Goal: Browse casually: Explore the website without a specific task or goal

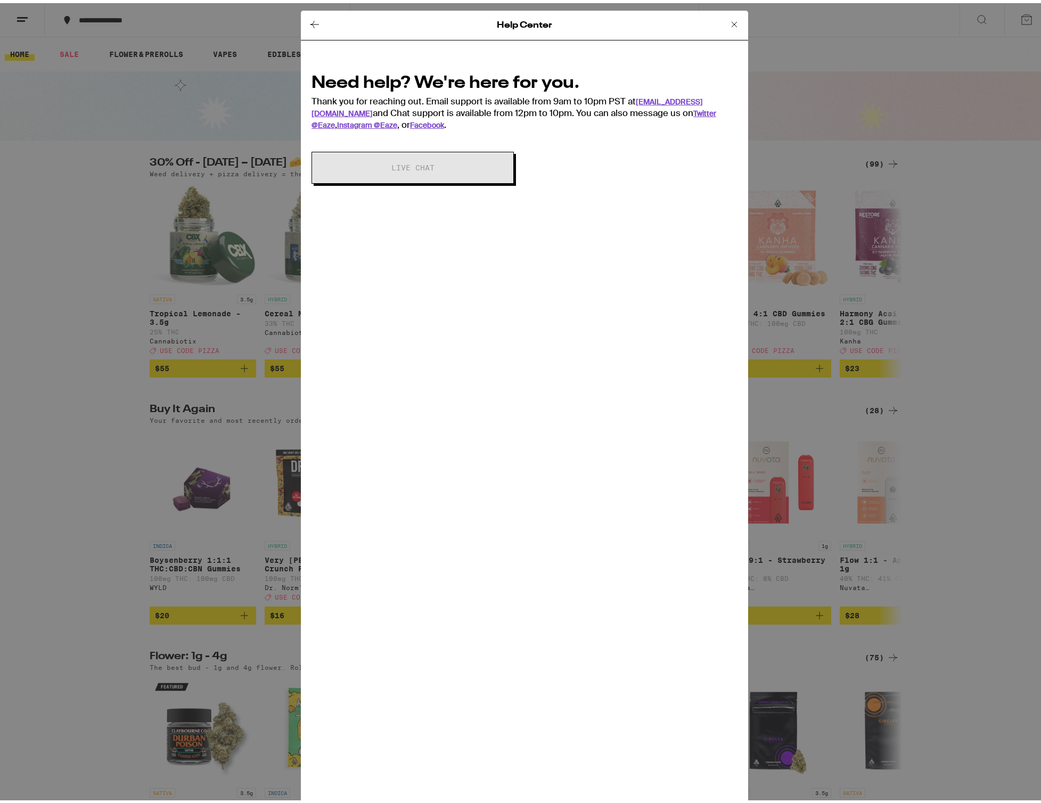
click at [702, 27] on div "Help Center" at bounding box center [524, 22] width 447 height 30
click at [730, 23] on icon at bounding box center [734, 21] width 13 height 13
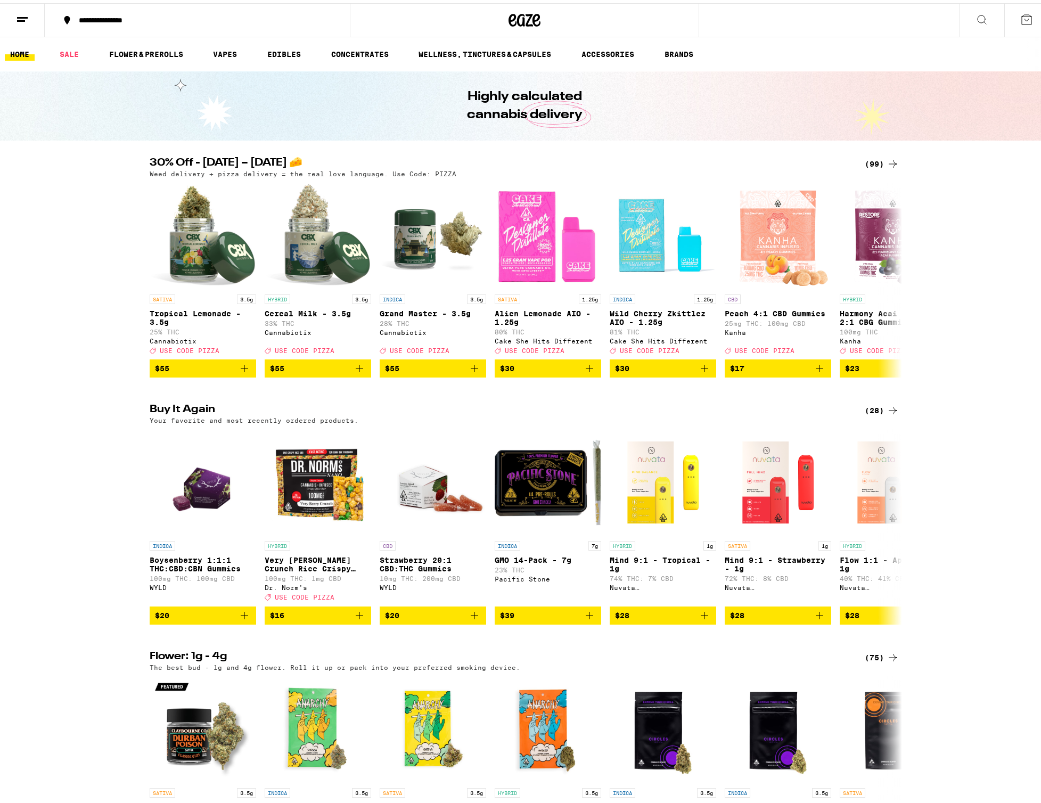
click at [104, 522] on div "Buy It Again (28) Your favorite and most recently ordered products. INDICA Boys…" at bounding box center [524, 511] width 1049 height 220
click at [95, 469] on div "Buy It Again (28) Your favorite and most recently ordered products. INDICA Boys…" at bounding box center [524, 511] width 1049 height 220
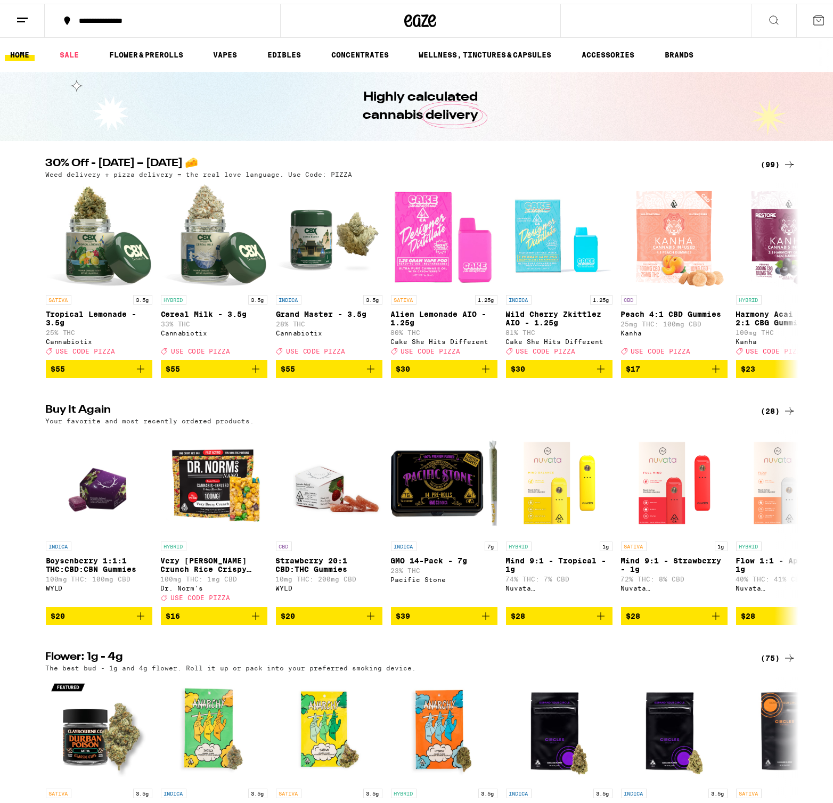
click at [821, 316] on div "30% Off - [DATE] – [DATE] 🧀 (99) Weed delivery + pizza delivery = the real love…" at bounding box center [420, 264] width 841 height 220
click at [14, 621] on div "Buy It Again (28) Your favorite and most recently ordered products. INDICA Boys…" at bounding box center [420, 511] width 841 height 220
click at [812, 371] on div "30% Off - [DATE] – [DATE] 🧀 (99) Weed delivery + pizza delivery = the real love…" at bounding box center [420, 264] width 841 height 220
click at [8, 372] on div "30% Off - [DATE] – [DATE] 🧀 (99) Weed delivery + pizza delivery = the real love…" at bounding box center [420, 264] width 841 height 220
click at [13, 308] on div "30% Off - [DATE] – [DATE] 🧀 (99) Weed delivery + pizza delivery = the real love…" at bounding box center [420, 264] width 841 height 220
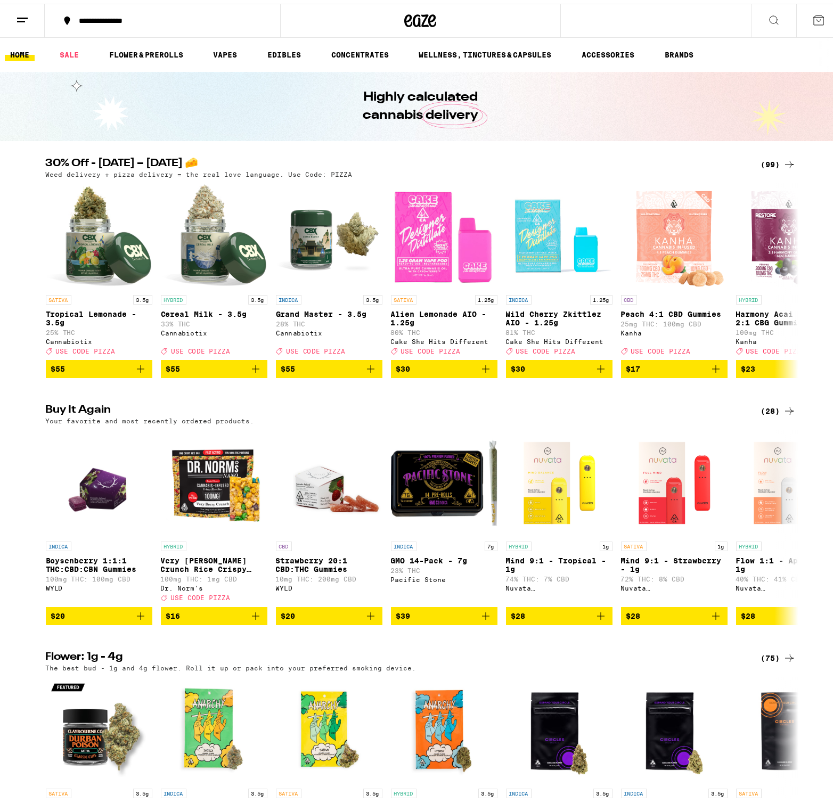
click at [30, 520] on div "Buy It Again (28) Your favorite and most recently ordered products. INDICA Boys…" at bounding box center [420, 511] width 841 height 220
click at [20, 246] on div "30% Off - [DATE] – [DATE] 🧀 (99) Weed delivery + pizza delivery = the real love…" at bounding box center [420, 264] width 841 height 220
